Goal: Information Seeking & Learning: Find specific page/section

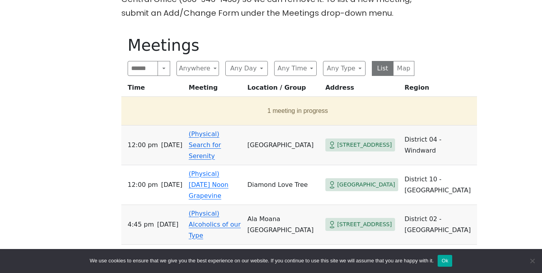
scroll to position [249, 0]
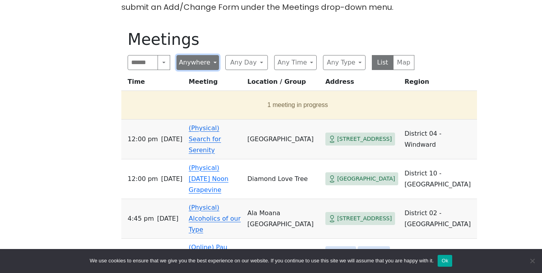
click at [199, 59] on button "Anywhere" at bounding box center [198, 62] width 43 height 15
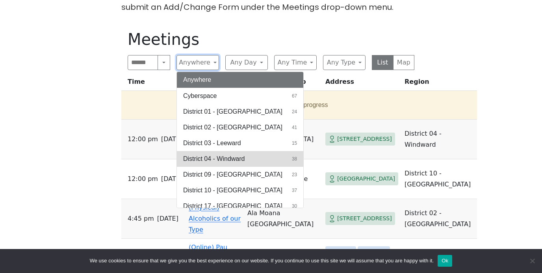
scroll to position [3, 0]
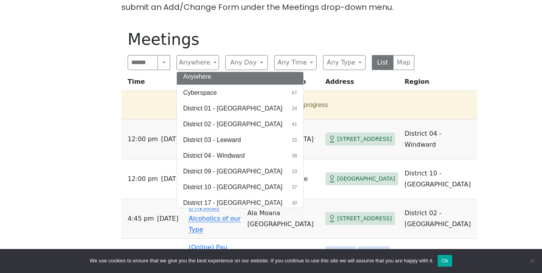
click at [216, 156] on span "District 04 - Windward" at bounding box center [213, 155] width 61 height 9
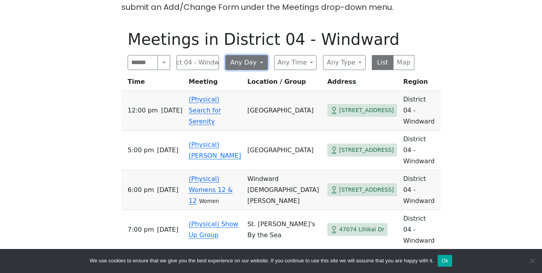
click at [265, 61] on button "Any Day" at bounding box center [246, 62] width 43 height 15
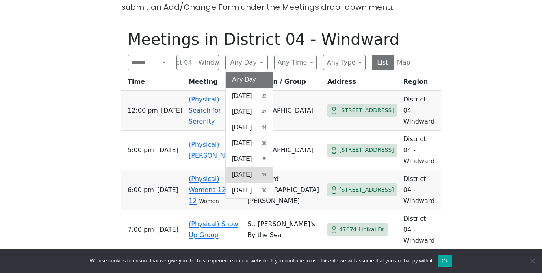
click at [256, 169] on button "Friday 44" at bounding box center [249, 175] width 47 height 16
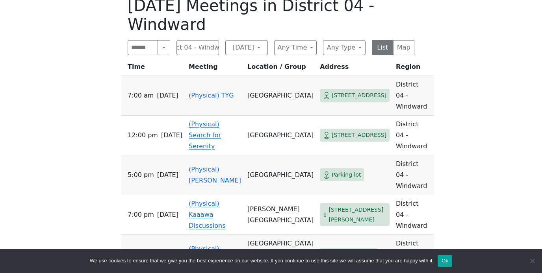
scroll to position [282, 0]
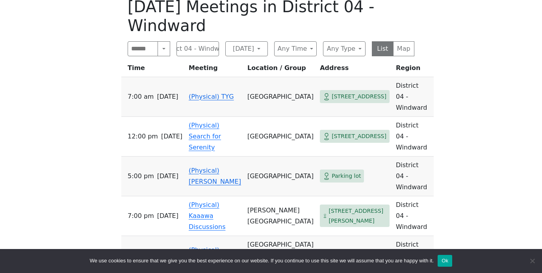
click at [106, 214] on div "If you know of a meeting listed here that NO LONGER MEETS, please call Central …" at bounding box center [271, 113] width 488 height 346
click at [197, 247] on link "(Physical) Misfits" at bounding box center [204, 256] width 31 height 19
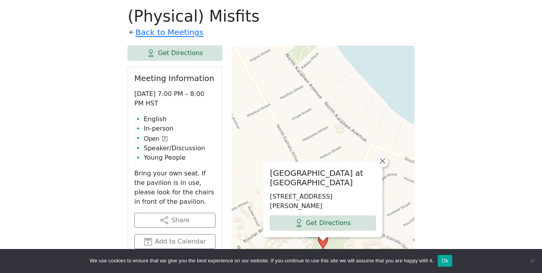
click at [81, 167] on div "If you know of a meeting listed here that NO LONGER MEETS, please call Central …" at bounding box center [271, 243] width 488 height 587
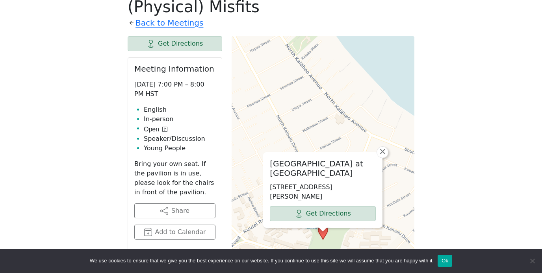
scroll to position [283, 0]
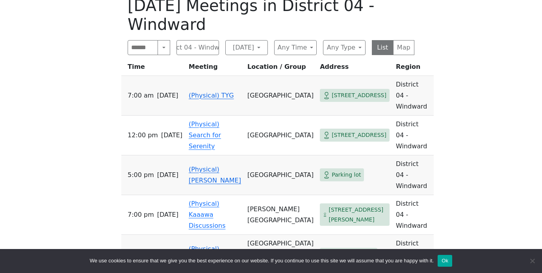
scroll to position [282, 0]
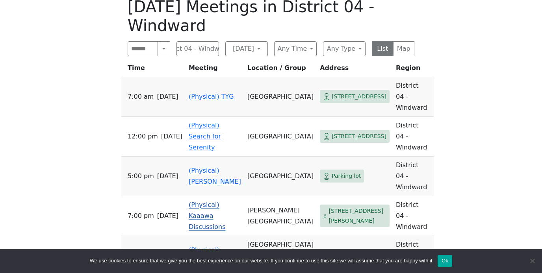
click at [192, 201] on link "(Physical) Kaaawa Discussions" at bounding box center [207, 216] width 37 height 30
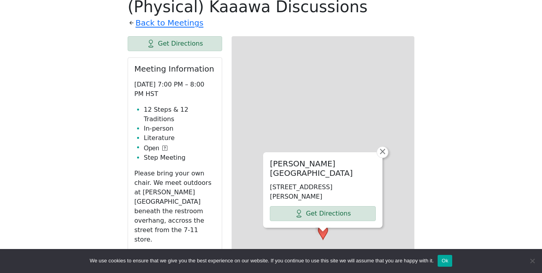
scroll to position [272, 0]
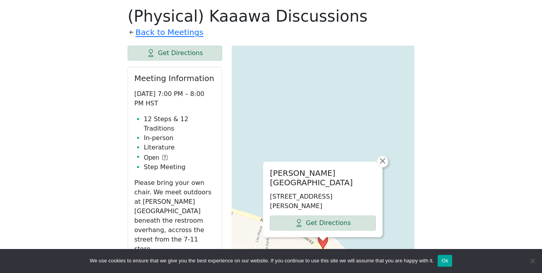
click at [98, 159] on div "If you know of a meeting listed here that NO LONGER MEETS, please call Central …" at bounding box center [271, 235] width 488 height 571
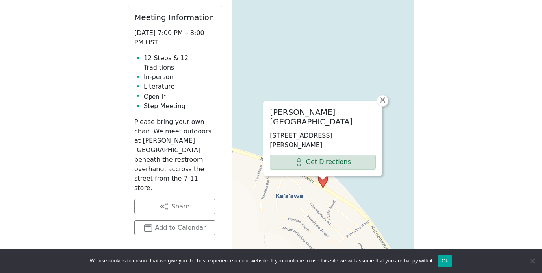
scroll to position [348, 0]
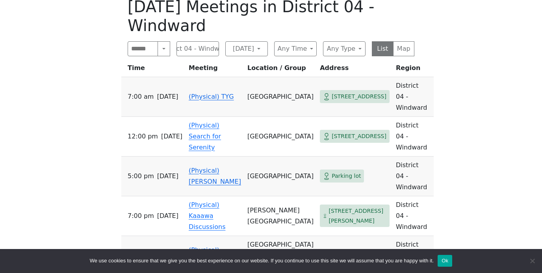
click at [193, 157] on td "(Physical) [PERSON_NAME]" at bounding box center [215, 177] width 59 height 40
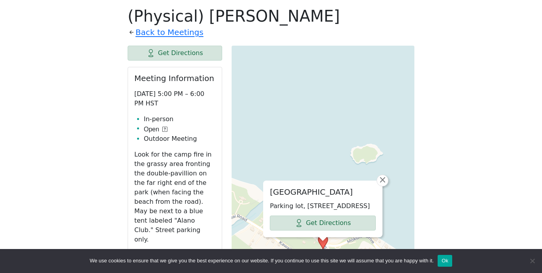
scroll to position [292, 0]
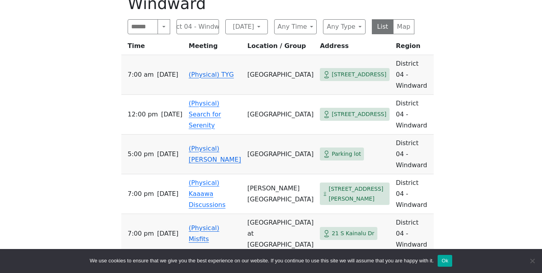
scroll to position [307, 0]
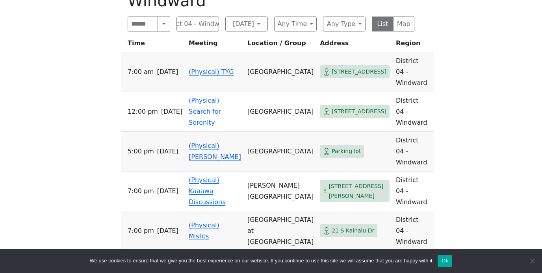
click at [192, 132] on td "(Physical) [PERSON_NAME]" at bounding box center [215, 152] width 59 height 40
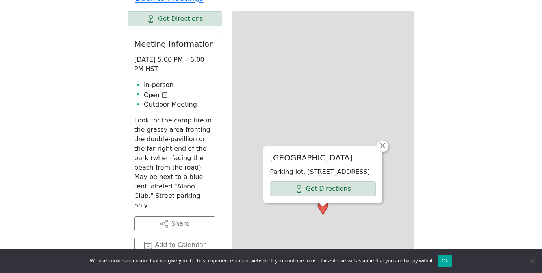
scroll to position [272, 0]
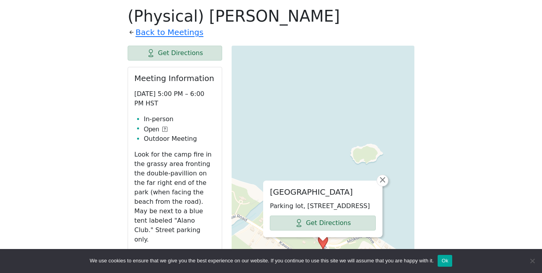
scroll to position [307, 0]
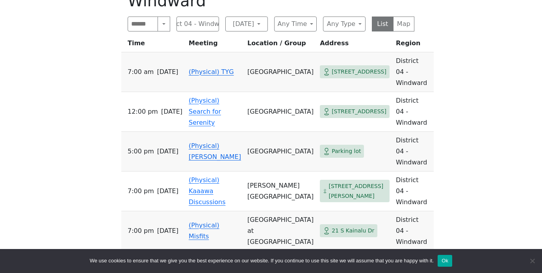
click at [215, 222] on link "(Physical) Misfits" at bounding box center [204, 231] width 31 height 19
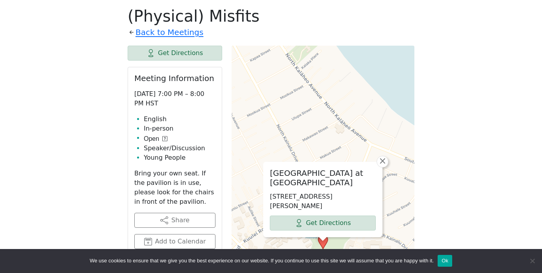
click at [78, 115] on div "If you know of a meeting listed here that NO LONGER MEETS, please call Central …" at bounding box center [271, 243] width 488 height 587
click at [82, 104] on div "If you know of a meeting listed here that NO LONGER MEETS, please call Central …" at bounding box center [271, 243] width 488 height 587
click at [84, 108] on div "If you know of a meeting listed here that NO LONGER MEETS, please call Central …" at bounding box center [271, 243] width 488 height 587
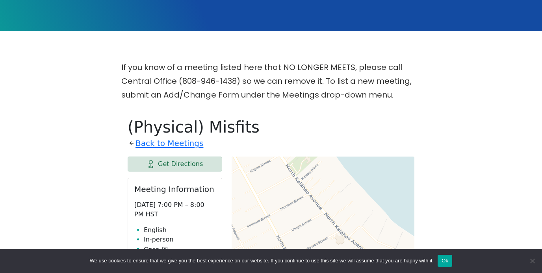
scroll to position [0, 0]
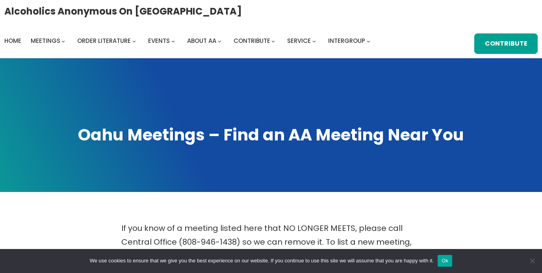
click at [142, 63] on span at bounding box center [271, 125] width 542 height 134
click at [150, 94] on span at bounding box center [271, 125] width 542 height 134
click at [156, 95] on span at bounding box center [271, 125] width 542 height 134
click at [208, 93] on span at bounding box center [271, 125] width 542 height 134
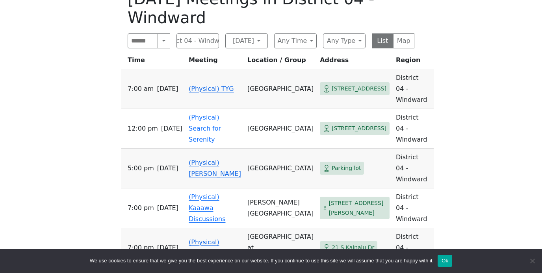
scroll to position [283, 0]
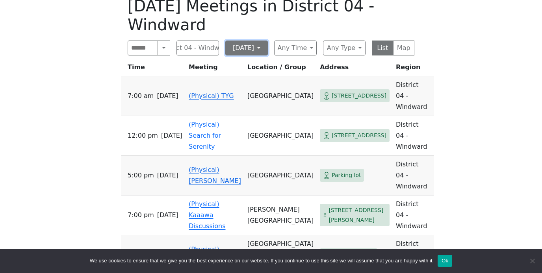
click at [263, 41] on button "[DATE]" at bounding box center [246, 48] width 43 height 15
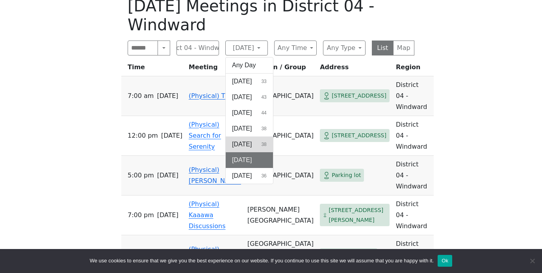
click at [249, 140] on span "[DATE]" at bounding box center [242, 144] width 20 height 9
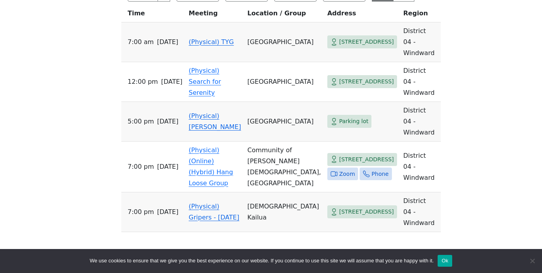
scroll to position [344, 0]
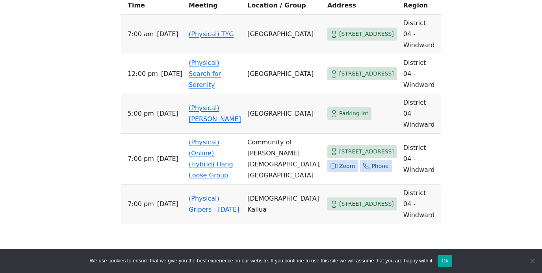
click at [45, 152] on div "If you know of a meeting listed here that NO LONGER MEETS, please call Central …" at bounding box center [271, 55] width 488 height 357
click at [201, 195] on link "(Physical) Gripers - Thursday" at bounding box center [214, 204] width 50 height 19
click at [194, 104] on link "(Physical) [PERSON_NAME]" at bounding box center [215, 113] width 52 height 19
click at [78, 136] on div "If you know of a meeting listed here that NO LONGER MEETS, please call Central …" at bounding box center [271, 55] width 488 height 357
click at [197, 104] on link "(Physical) [PERSON_NAME]" at bounding box center [215, 113] width 52 height 19
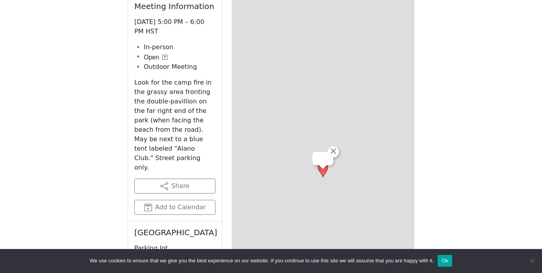
scroll to position [272, 0]
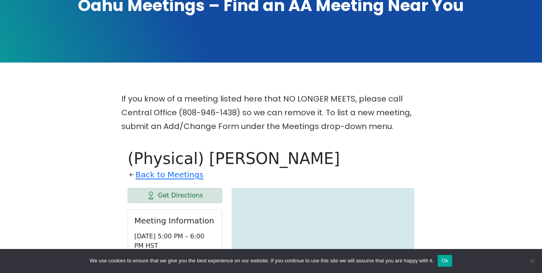
scroll to position [133, 0]
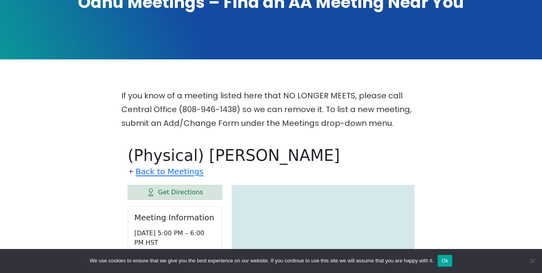
click at [143, 108] on p "If you know of a meeting listed here that NO LONGER MEETS, please call Central …" at bounding box center [270, 109] width 299 height 41
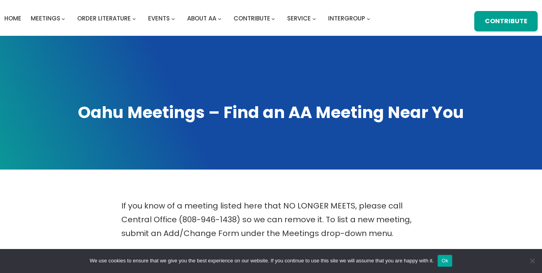
scroll to position [0, 0]
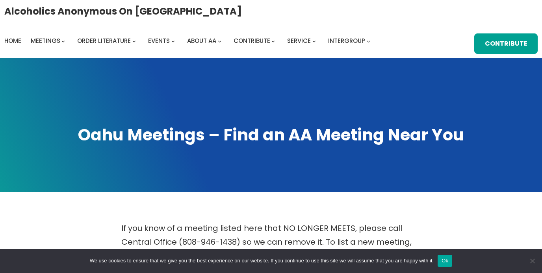
click at [103, 146] on h1 "Oahu Meetings – Find an AA Meeting Near You" at bounding box center [271, 135] width 526 height 22
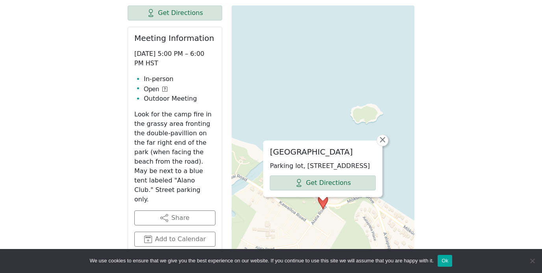
scroll to position [312, 0]
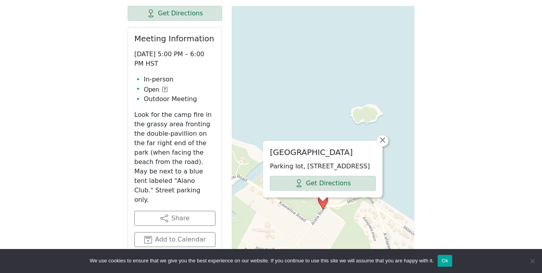
click at [381, 141] on div "Kailua Beach Park Parking lot, 2-104 Alala Rd, Kailua, HI 96734, USA Get Direct…" at bounding box center [323, 169] width 119 height 56
click at [383, 136] on span "×" at bounding box center [383, 140] width 8 height 9
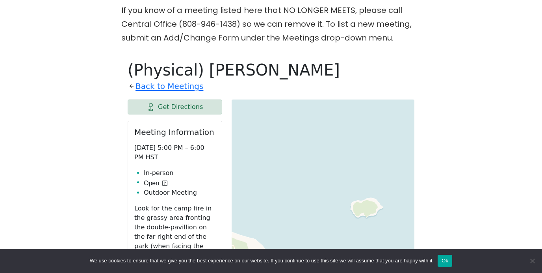
scroll to position [214, 0]
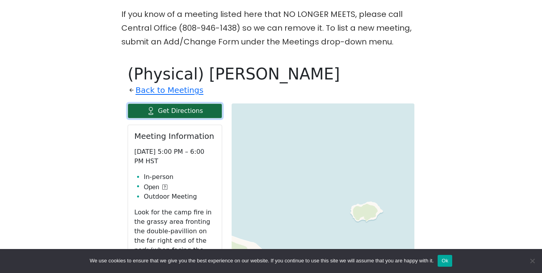
click at [188, 107] on link "Get Directions" at bounding box center [175, 111] width 95 height 15
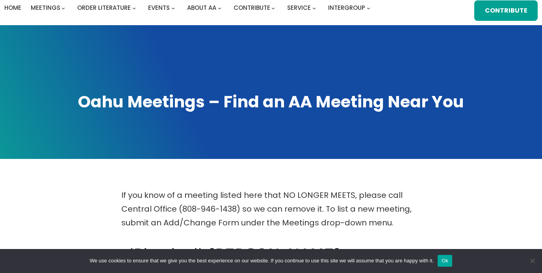
scroll to position [0, 0]
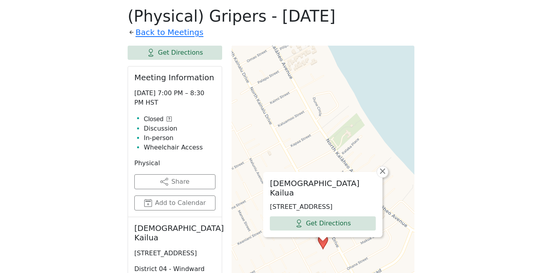
scroll to position [275, 0]
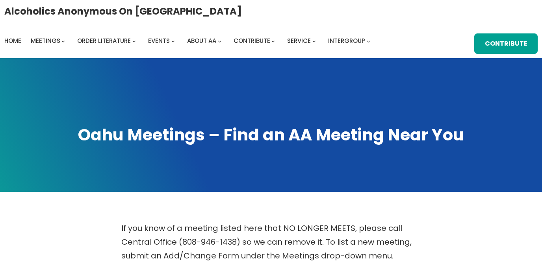
scroll to position [272, 0]
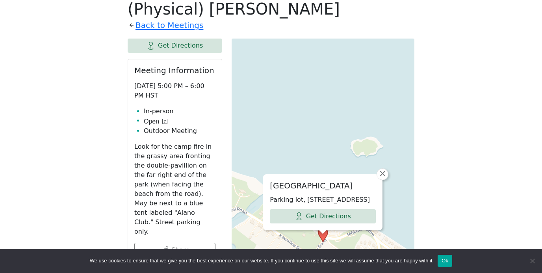
scroll to position [270, 0]
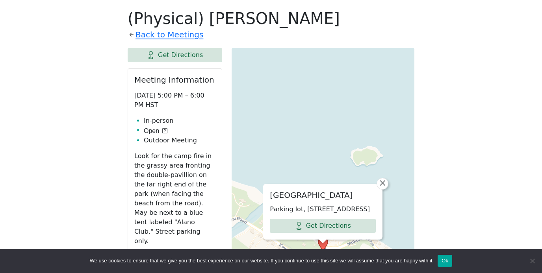
drag, startPoint x: 319, startPoint y: 210, endPoint x: 269, endPoint y: 200, distance: 50.7
click at [269, 200] on div "Kailua Beach Park Parking lot, 2-104 Alala Rd, Kailua, HI 96734, USA Get Direct…" at bounding box center [323, 211] width 119 height 55
copy p "Parking lot, [STREET_ADDRESS]"
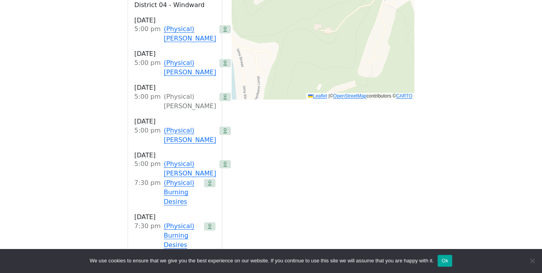
scroll to position [504, 0]
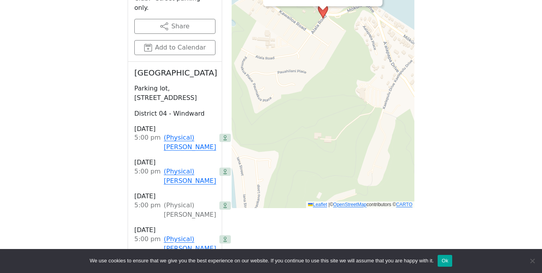
click at [86, 150] on div "If you know of a meeting listed here that NO LONGER MEETS, please call Central …" at bounding box center [271, 114] width 488 height 792
click at [89, 164] on div "If you know of a meeting listed here that NO LONGER MEETS, please call Central …" at bounding box center [271, 114] width 488 height 792
click at [90, 177] on div "If you know of a meeting listed here that NO LONGER MEETS, please call Central …" at bounding box center [271, 114] width 488 height 792
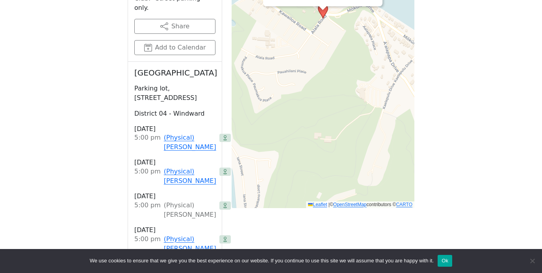
click at [91, 189] on div "If you know of a meeting listed here that NO LONGER MEETS, please call Central …" at bounding box center [271, 114] width 488 height 792
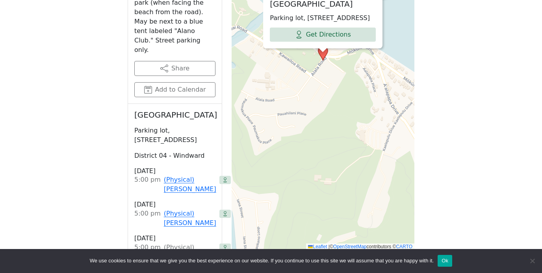
scroll to position [464, 0]
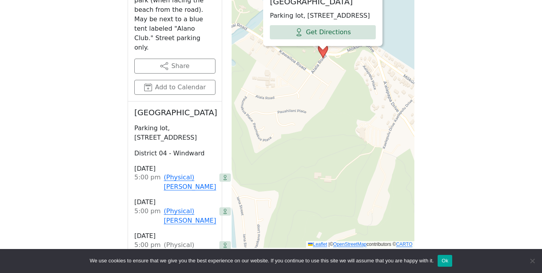
click at [90, 191] on div "If you know of a meeting listed here that NO LONGER MEETS, please call Central …" at bounding box center [271, 154] width 488 height 792
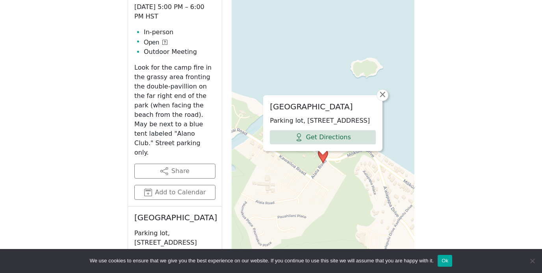
scroll to position [350, 0]
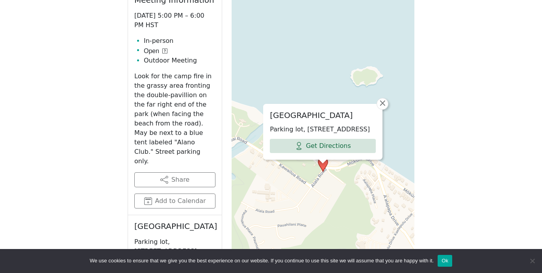
click at [67, 96] on div "If you know of a meeting listed here that NO LONGER MEETS, please call Central …" at bounding box center [271, 268] width 488 height 792
click at [71, 114] on div "If you know of a meeting listed here that NO LONGER MEETS, please call Central …" at bounding box center [271, 268] width 488 height 792
click at [175, 91] on p "Look for the camp fire in the grassy area fronting the double-pavillion on the …" at bounding box center [174, 119] width 81 height 95
click at [160, 110] on p "Look for the camp fire in the grassy area fronting the double-pavillion on the …" at bounding box center [174, 119] width 81 height 95
click at [139, 129] on p "Look for the camp fire in the grassy area fronting the double-pavillion on the …" at bounding box center [174, 119] width 81 height 95
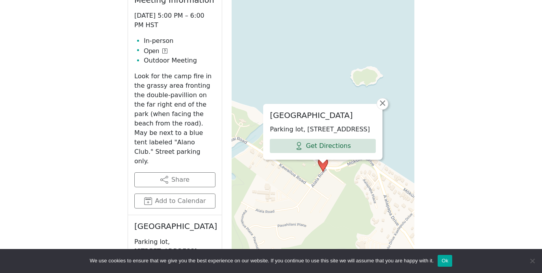
click at [65, 127] on div "If you know of a meeting listed here that NO LONGER MEETS, please call Central …" at bounding box center [271, 268] width 488 height 792
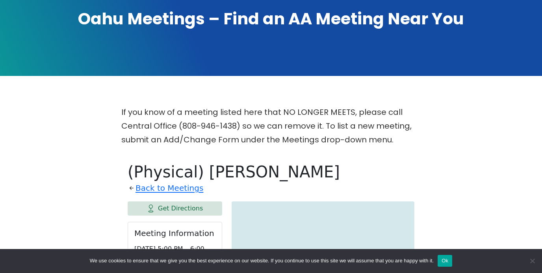
scroll to position [0, 0]
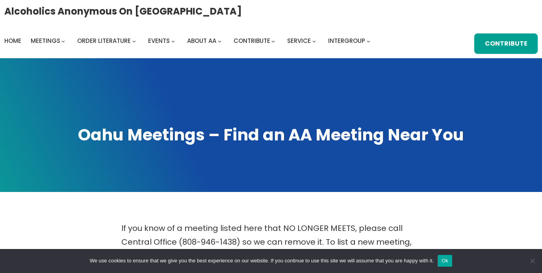
click at [83, 186] on span at bounding box center [271, 125] width 542 height 134
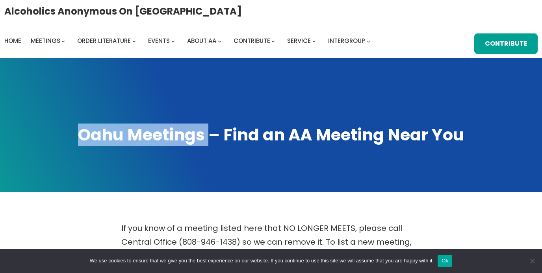
drag, startPoint x: 74, startPoint y: 138, endPoint x: 214, endPoint y: 139, distance: 139.5
click at [212, 139] on h1 "Oahu Meetings – Find an AA Meeting Near You" at bounding box center [271, 135] width 526 height 22
click at [214, 139] on h1 "Oahu Meetings – Find an AA Meeting Near You" at bounding box center [271, 135] width 526 height 22
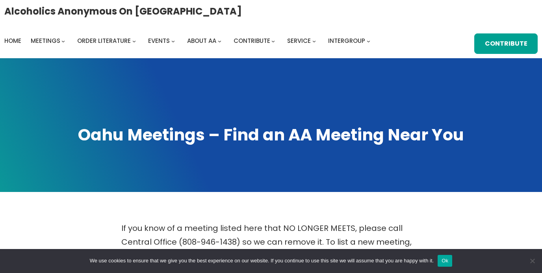
click at [212, 139] on h1 "Oahu Meetings – Find an AA Meeting Near You" at bounding box center [271, 135] width 526 height 22
click at [210, 140] on h1 "Oahu Meetings – Find an AA Meeting Near You" at bounding box center [271, 135] width 526 height 22
click at [210, 139] on h1 "Oahu Meetings – Find an AA Meeting Near You" at bounding box center [271, 135] width 526 height 22
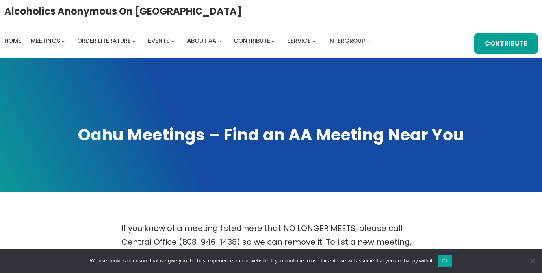
click at [210, 139] on h1 "Oahu Meetings – Find an AA Meeting Near You" at bounding box center [271, 135] width 526 height 22
